Goal: Information Seeking & Learning: Learn about a topic

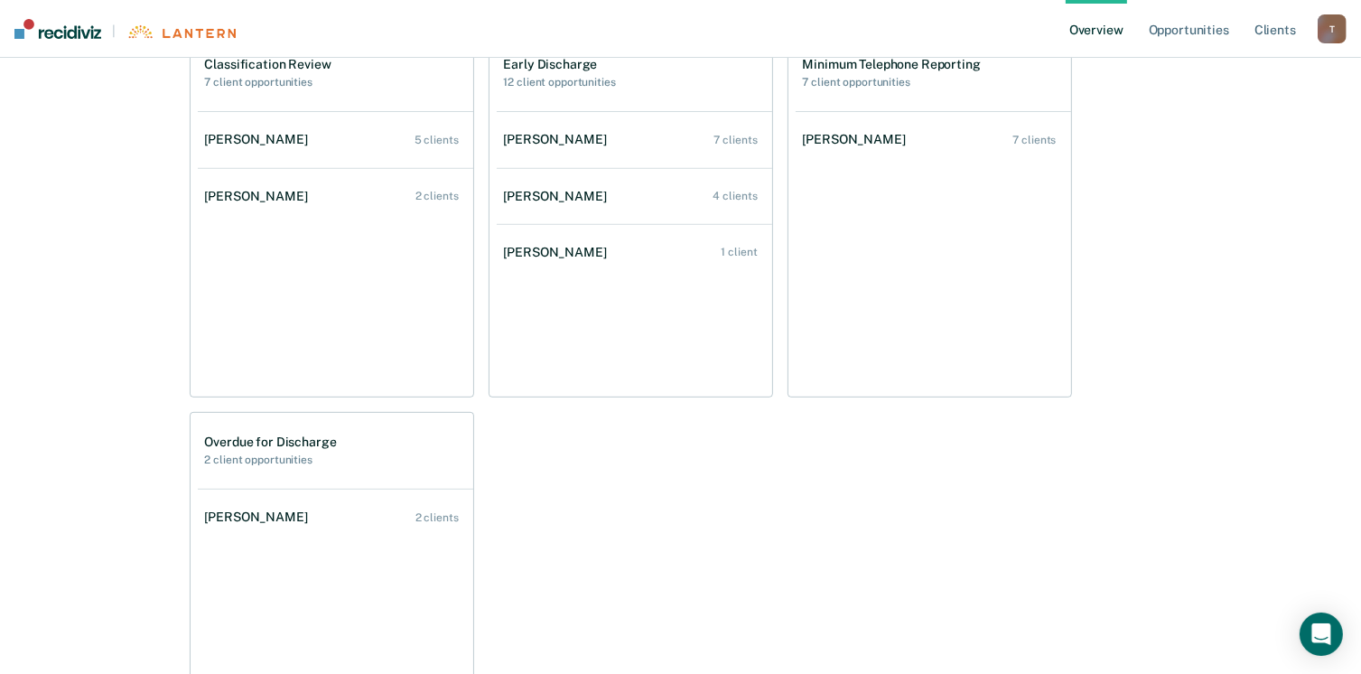
scroll to position [727, 0]
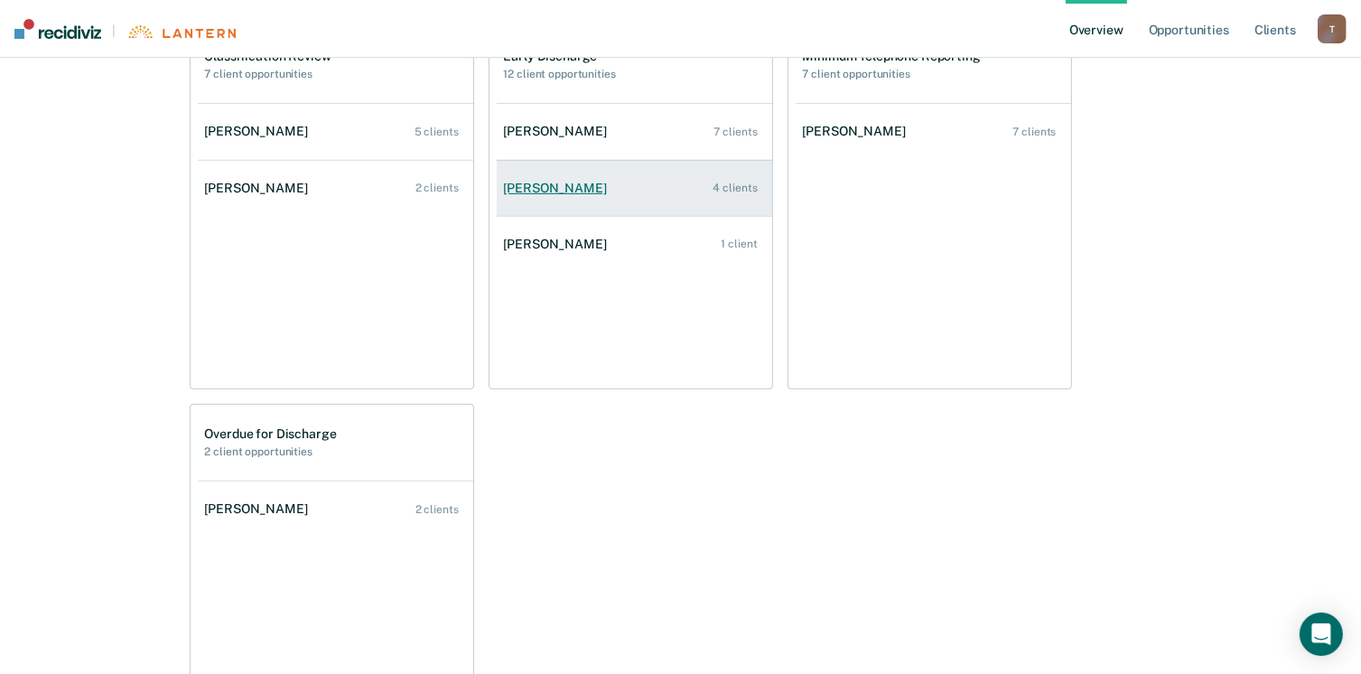
click at [732, 185] on div "4 clients" at bounding box center [735, 188] width 44 height 13
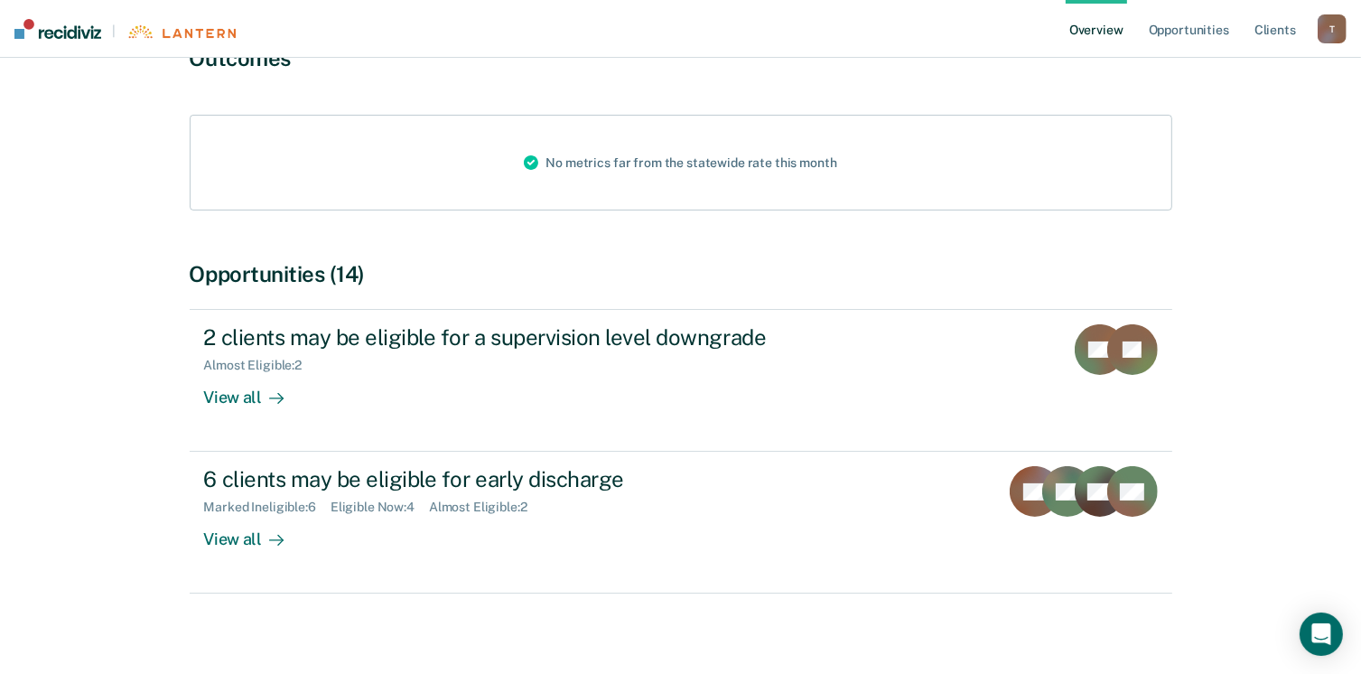
scroll to position [193, 0]
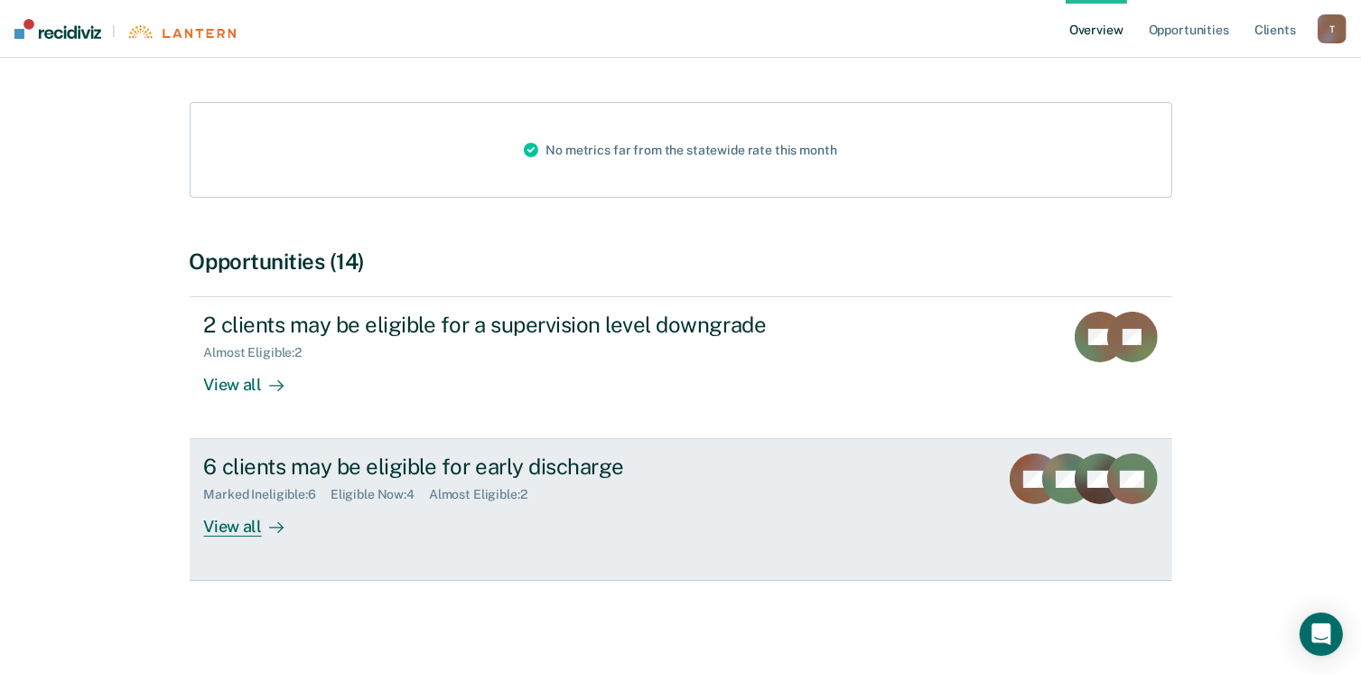
click at [244, 526] on div "View all" at bounding box center [254, 519] width 101 height 35
